Goal: Task Accomplishment & Management: Manage account settings

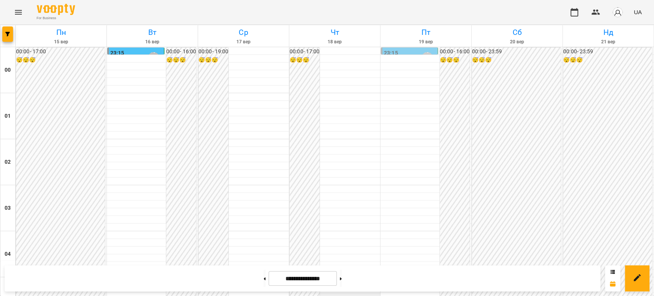
scroll to position [681, 0]
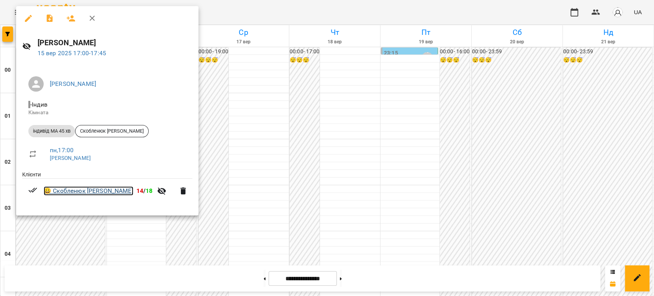
click at [68, 191] on link "😀 Скобленюк [PERSON_NAME]" at bounding box center [89, 190] width 90 height 9
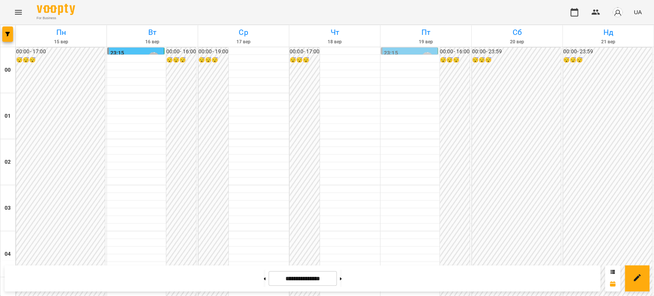
scroll to position [634, 0]
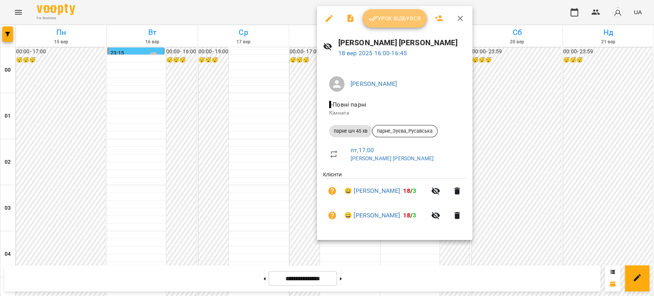
click at [387, 18] on span "Урок відбувся" at bounding box center [395, 18] width 52 height 9
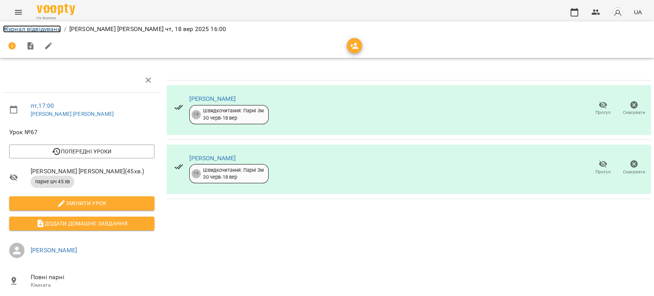
click at [25, 26] on link "Журнал відвідувань" at bounding box center [32, 28] width 58 height 7
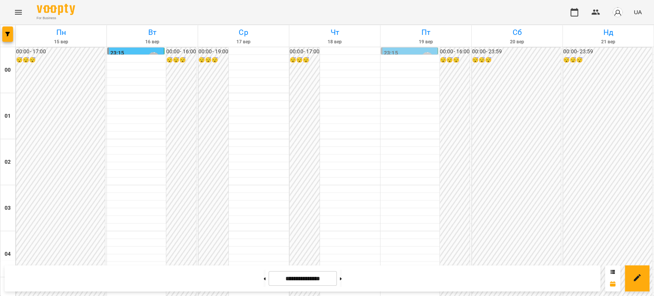
scroll to position [766, 0]
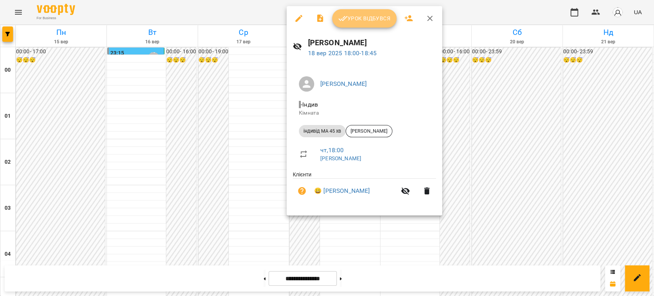
click at [365, 14] on span "Урок відбувся" at bounding box center [364, 18] width 52 height 9
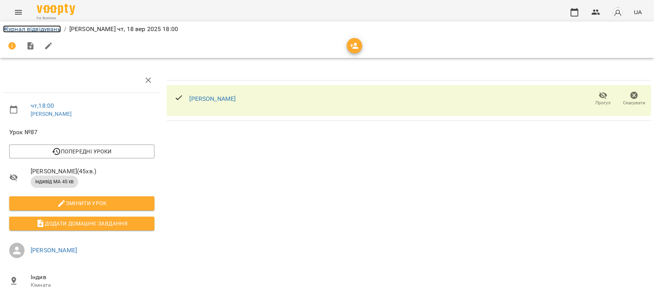
click at [33, 29] on link "Журнал відвідувань" at bounding box center [32, 28] width 58 height 7
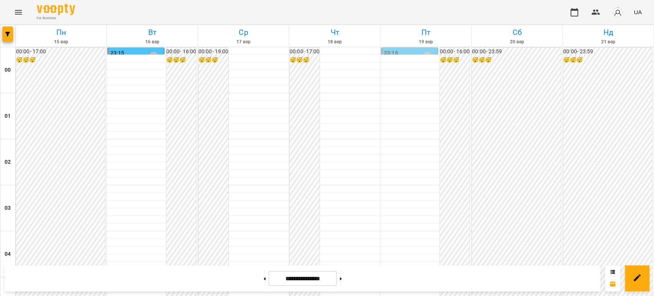
scroll to position [804, 0]
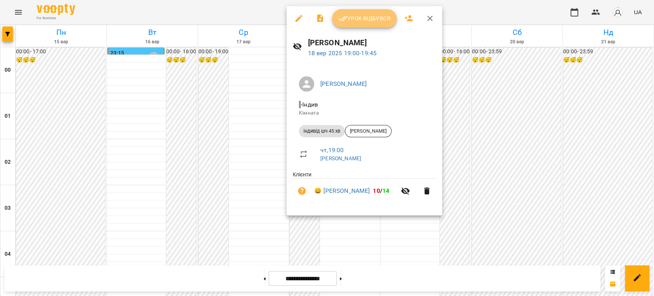
click at [368, 19] on span "Урок відбувся" at bounding box center [364, 18] width 52 height 9
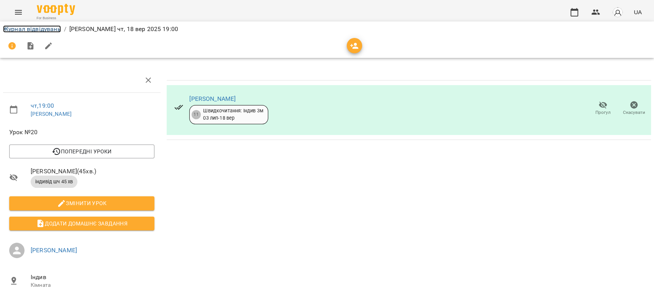
click at [46, 30] on link "Журнал відвідувань" at bounding box center [32, 28] width 58 height 7
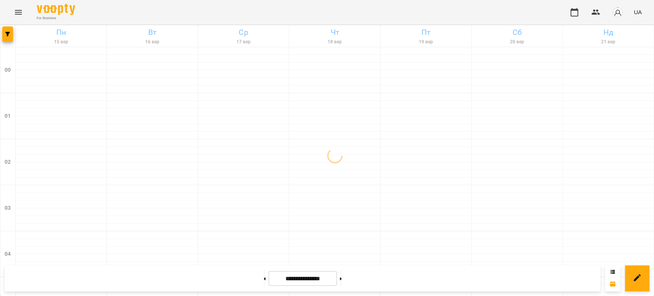
scroll to position [889, 0]
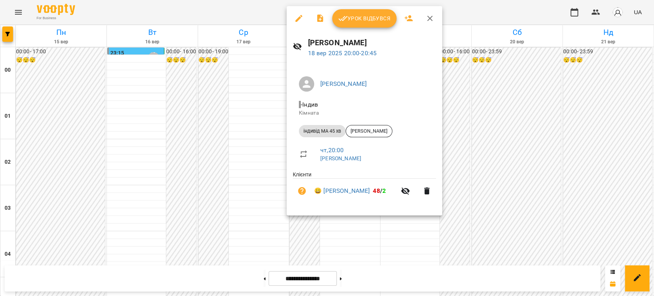
click at [369, 18] on span "Урок відбувся" at bounding box center [364, 18] width 52 height 9
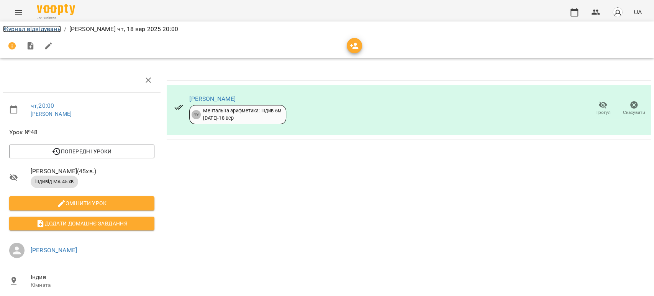
click at [49, 26] on link "Журнал відвідувань" at bounding box center [32, 28] width 58 height 7
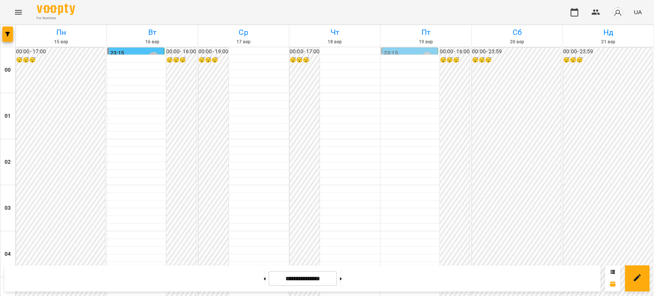
scroll to position [889, 0]
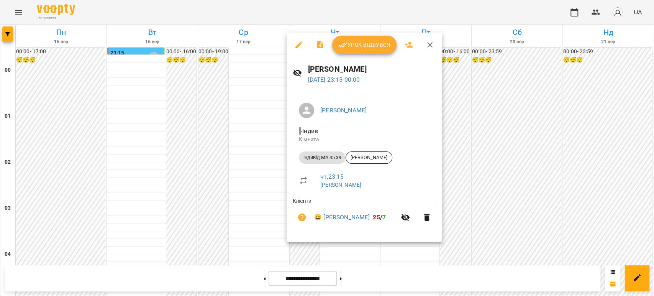
click at [372, 48] on span "Урок відбувся" at bounding box center [364, 44] width 52 height 9
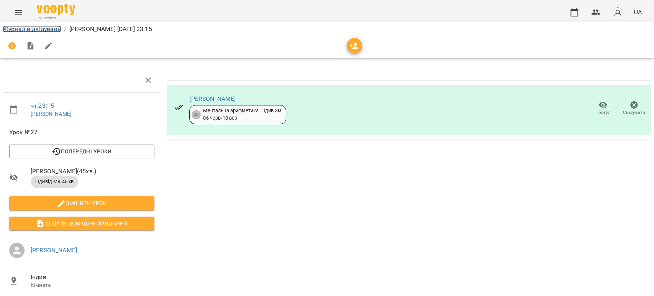
click at [24, 29] on link "Журнал відвідувань" at bounding box center [32, 28] width 58 height 7
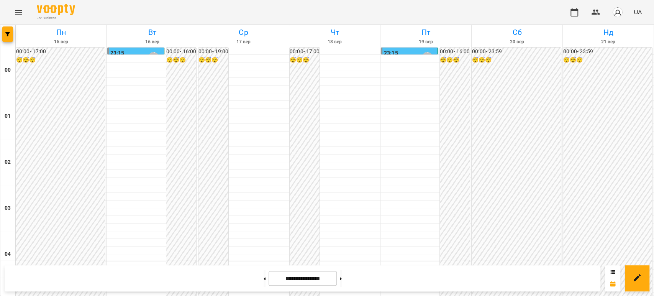
scroll to position [804, 0]
